Goal: Task Accomplishment & Management: Use online tool/utility

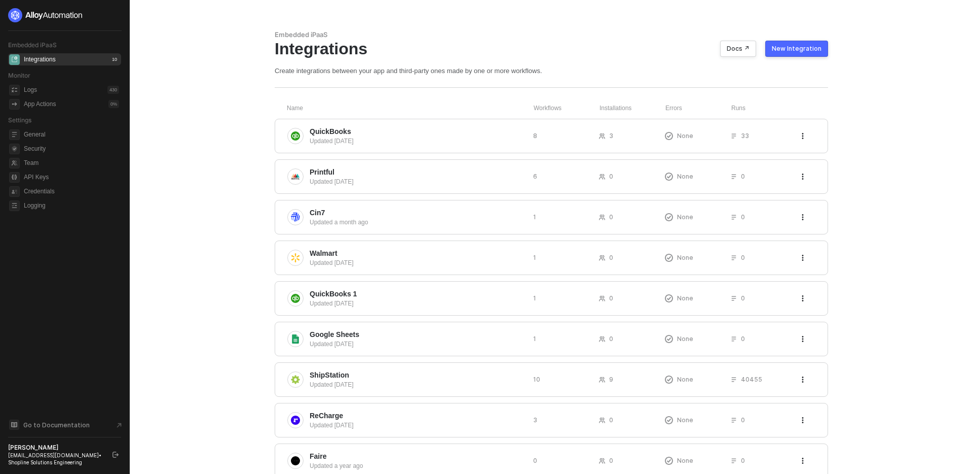
click at [218, 141] on main "Embedded iPaaS Integrations Docs ↗ New Integration Create integrations between …" at bounding box center [486, 274] width 973 height 549
click at [426, 139] on div "Updated [DATE]" at bounding box center [417, 140] width 215 height 9
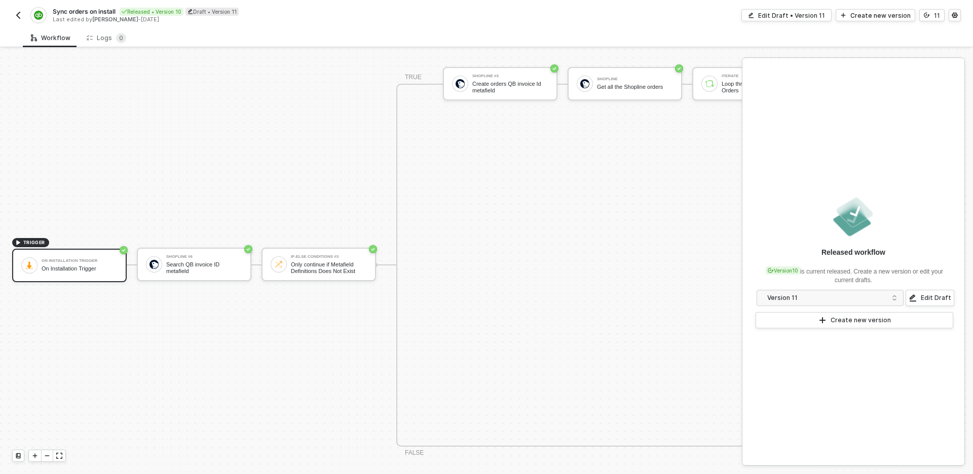
scroll to position [529, 0]
click at [808, 17] on div "Edit Draft • Version 11" at bounding box center [791, 15] width 67 height 9
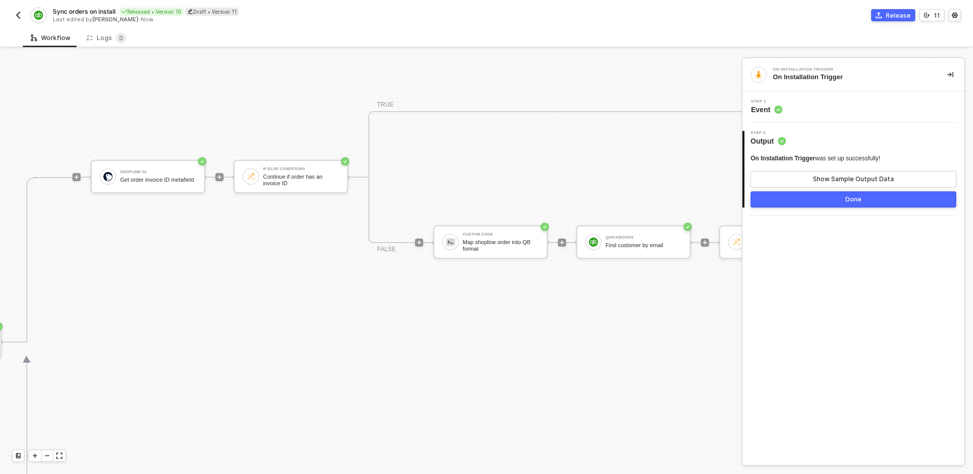
scroll to position [282, 1040]
